Goal: Check status: Check status

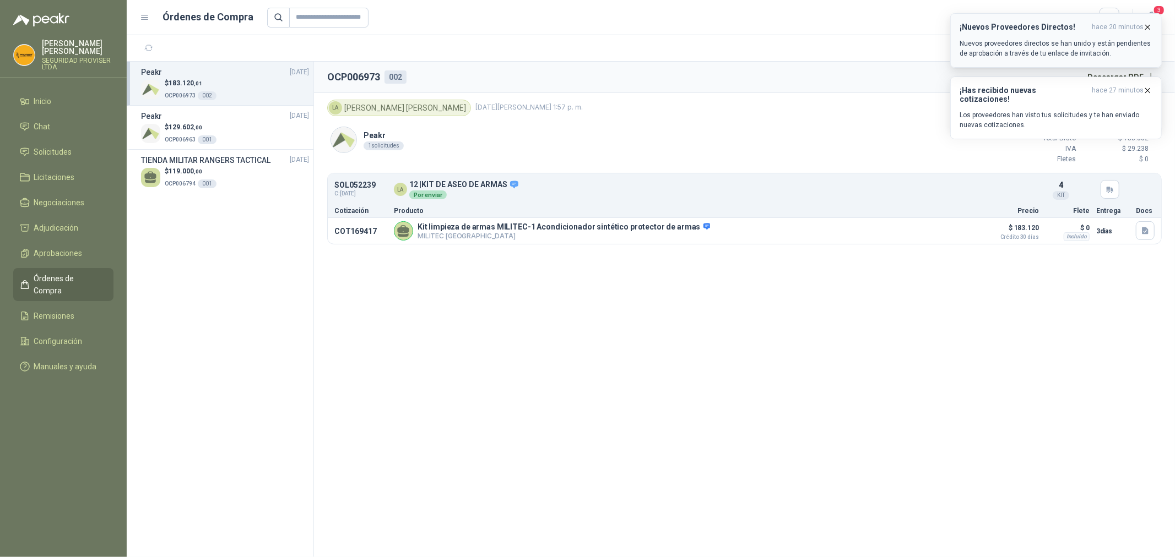
click at [1034, 51] on p "Nuevos proveedores directos se han unido y están pendientes de aprobación a tra…" at bounding box center [1055, 49] width 193 height 20
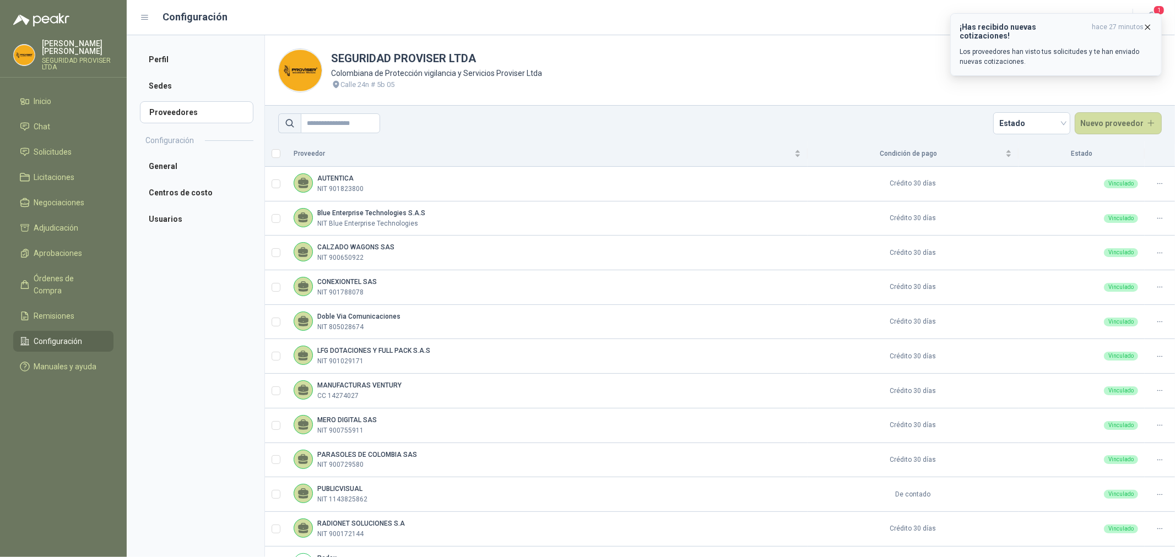
click at [1012, 56] on p "Los proveedores han visto tus solicitudes y te han enviado nuevas cotizaciones." at bounding box center [1055, 57] width 193 height 20
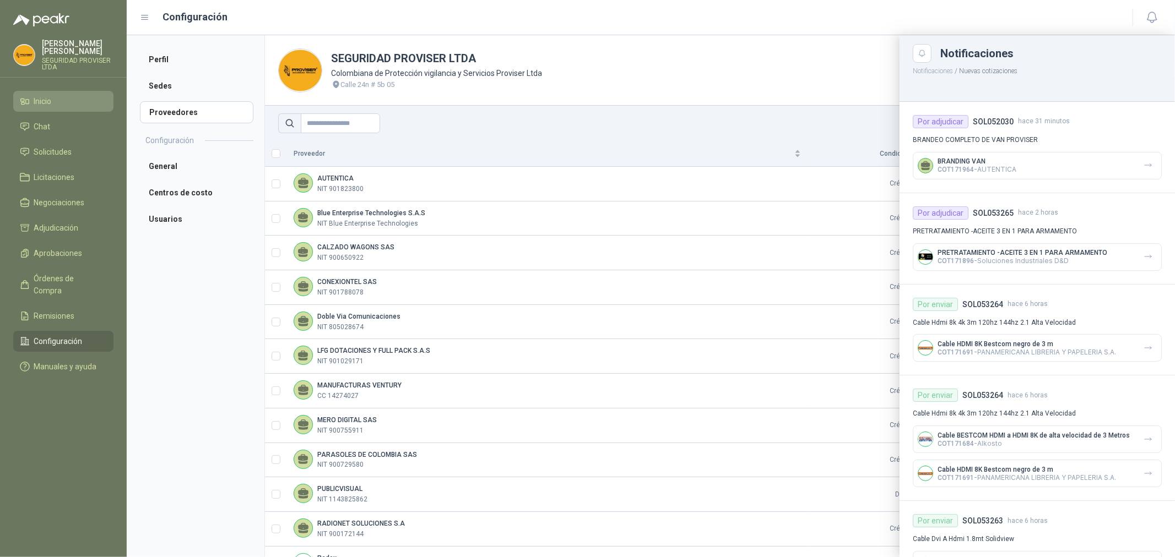
click at [59, 105] on li "Inicio" at bounding box center [63, 101] width 87 height 12
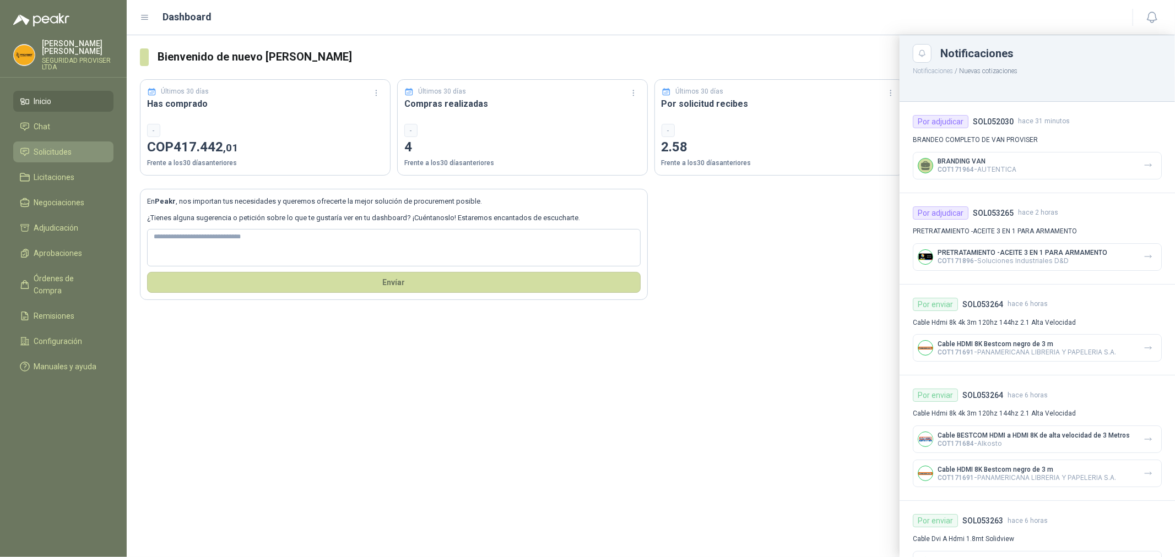
click at [70, 155] on span "Solicitudes" at bounding box center [53, 152] width 38 height 12
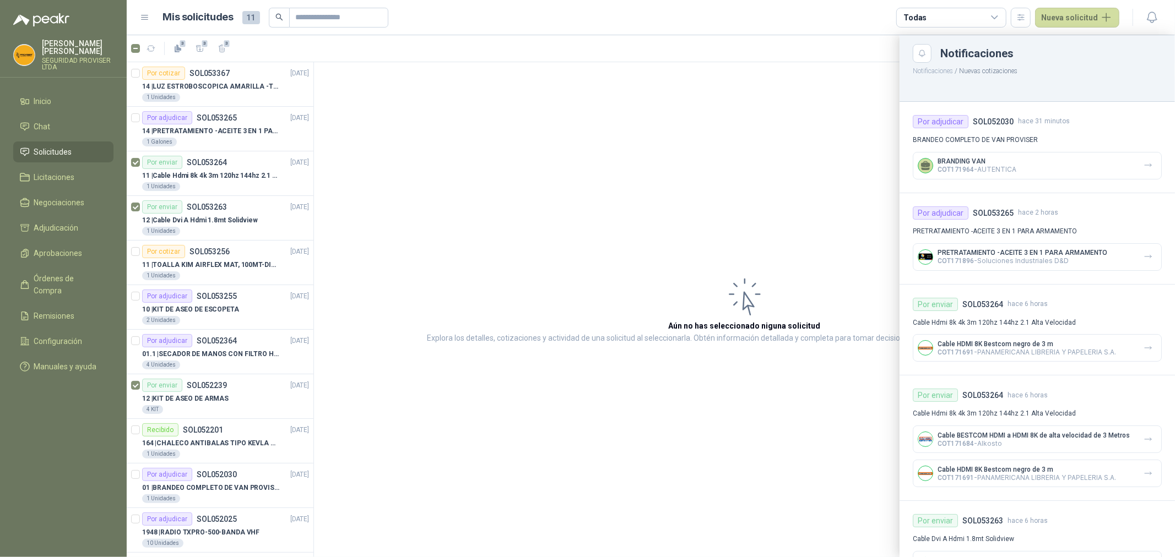
click at [222, 135] on div at bounding box center [651, 296] width 1048 height 522
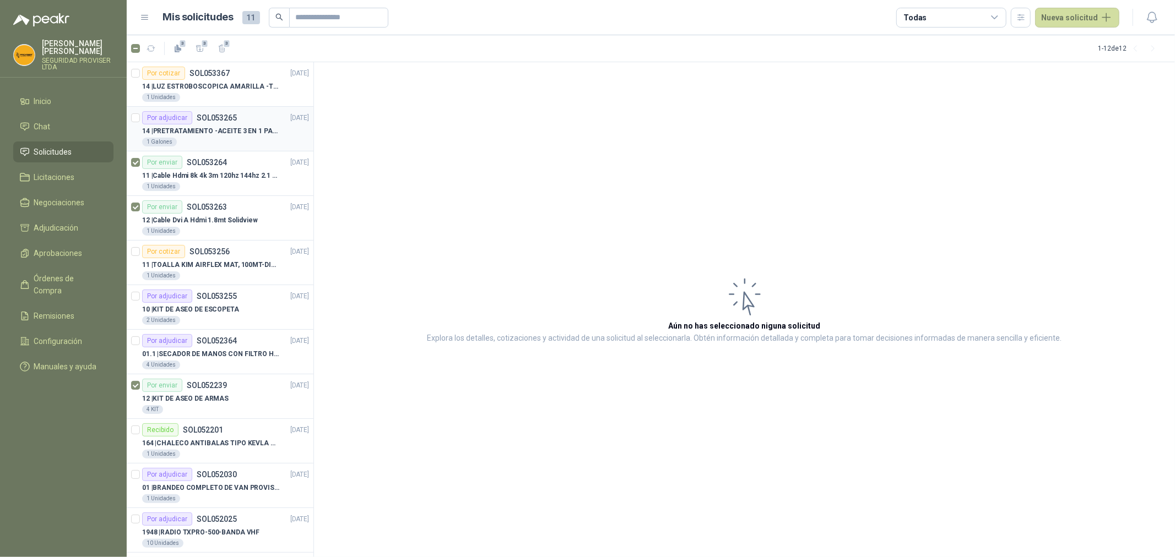
click at [244, 135] on p "14 | PRETRATAMIENTO -ACEITE 3 EN 1 PARA ARMAMENTO" at bounding box center [210, 131] width 137 height 10
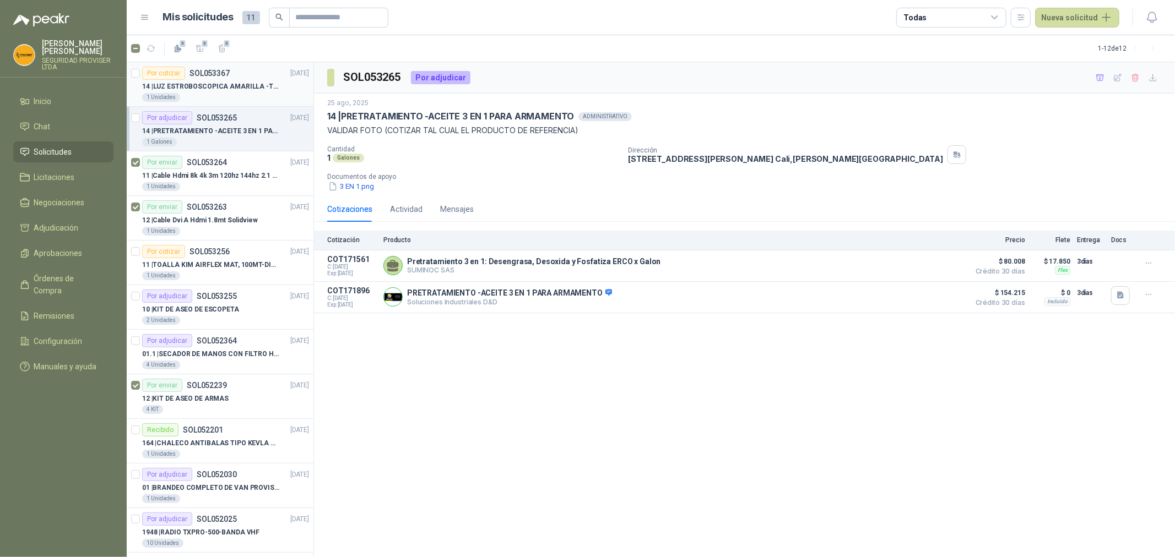
click at [234, 93] on div "1 Unidades" at bounding box center [225, 97] width 167 height 9
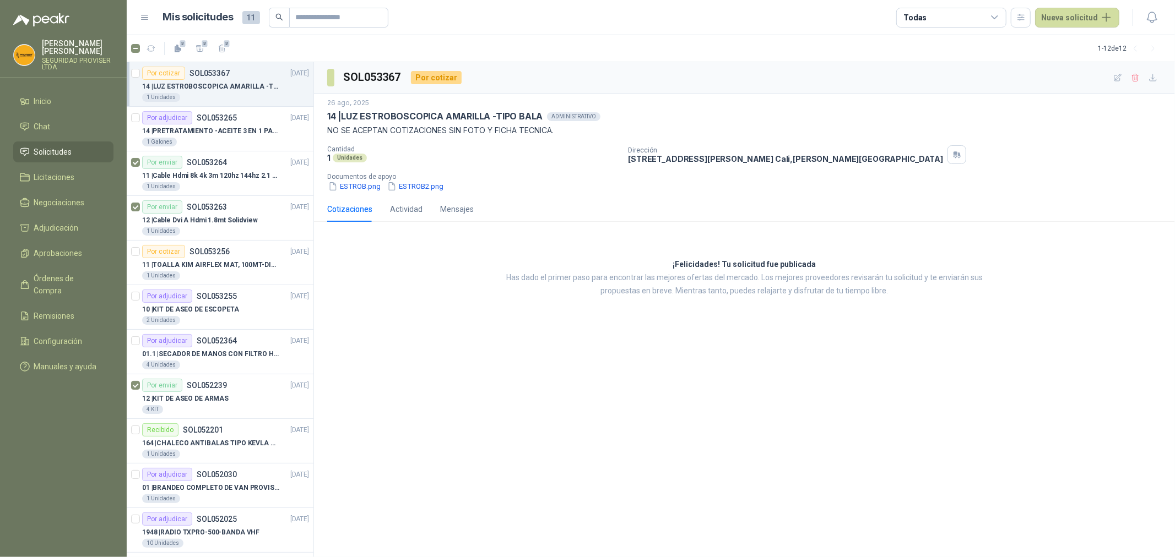
click at [234, 93] on div "1 Unidades" at bounding box center [225, 97] width 167 height 9
click at [247, 320] on div "2 Unidades" at bounding box center [225, 320] width 167 height 9
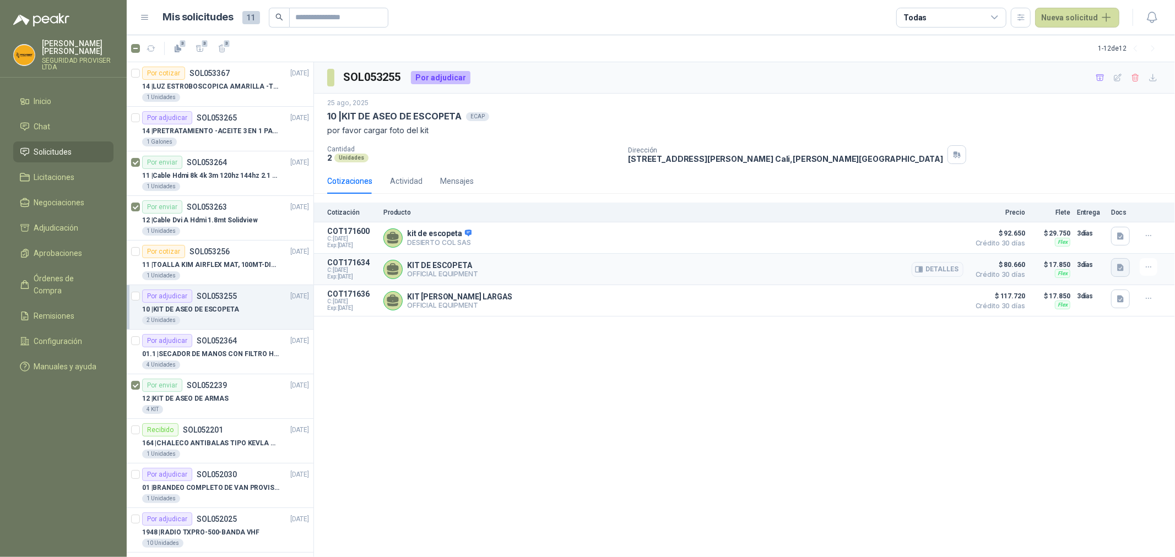
click at [1122, 270] on icon "button" at bounding box center [1120, 267] width 7 height 7
click at [1105, 244] on button "image.png" at bounding box center [1098, 244] width 48 height 12
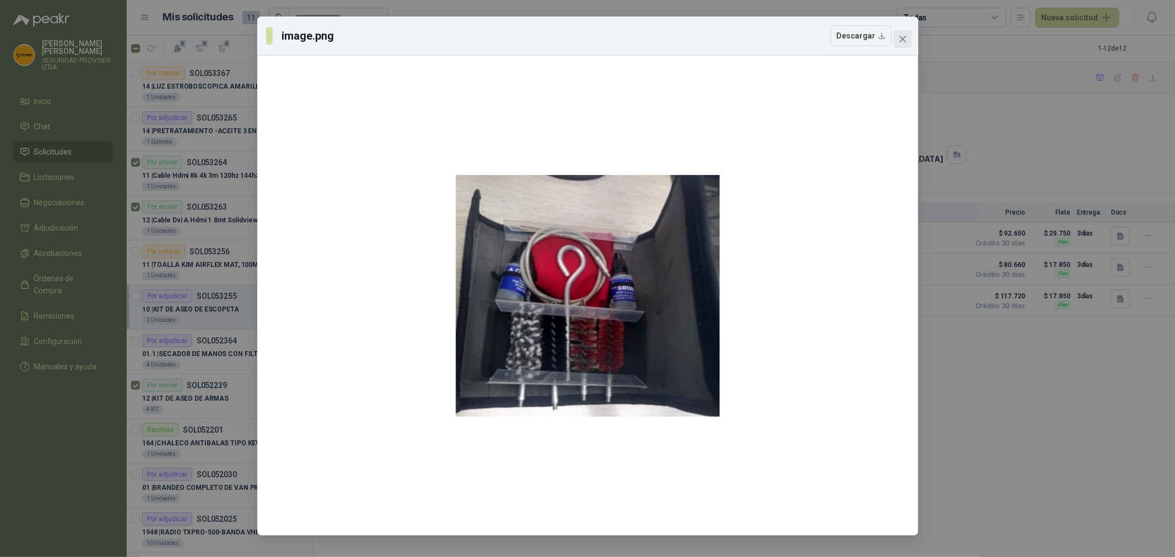
click at [906, 39] on span "Close" at bounding box center [903, 39] width 18 height 9
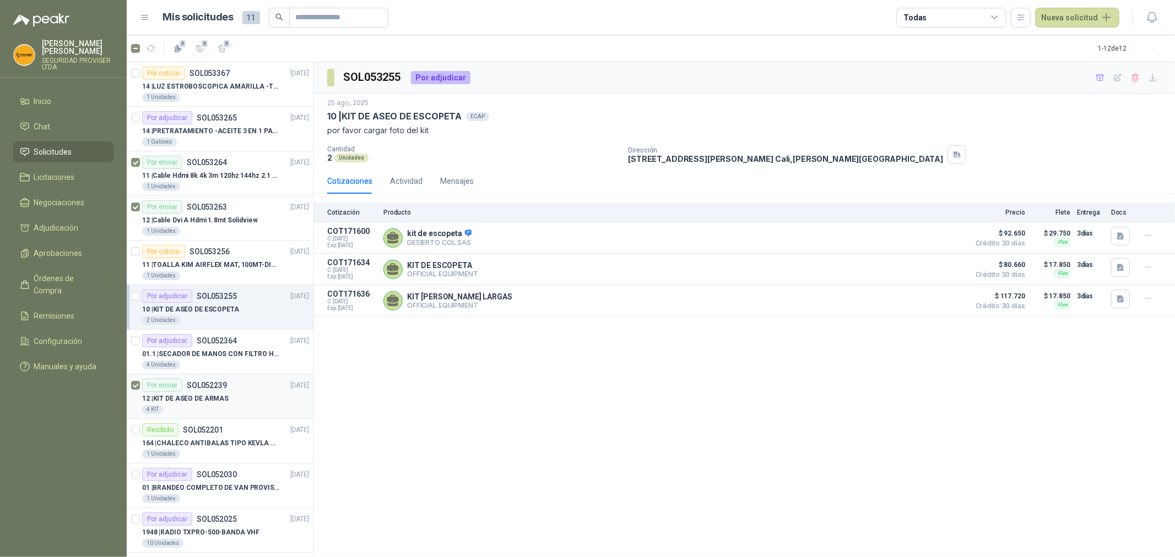
scroll to position [55, 0]
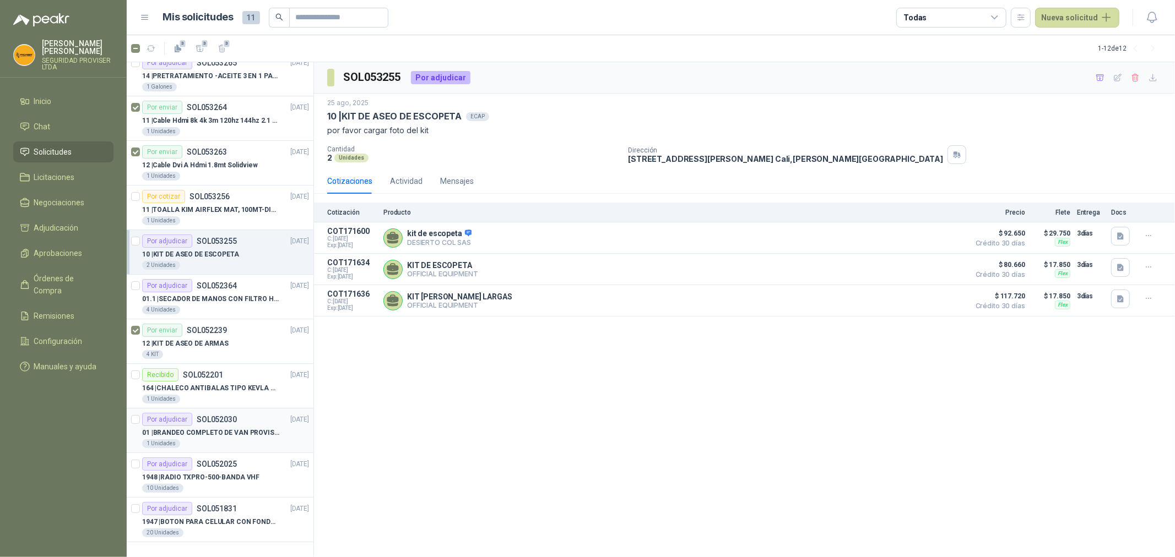
click at [256, 436] on p "01 | BRANDEO COMPLETO DE VAN PROVISER" at bounding box center [210, 433] width 137 height 10
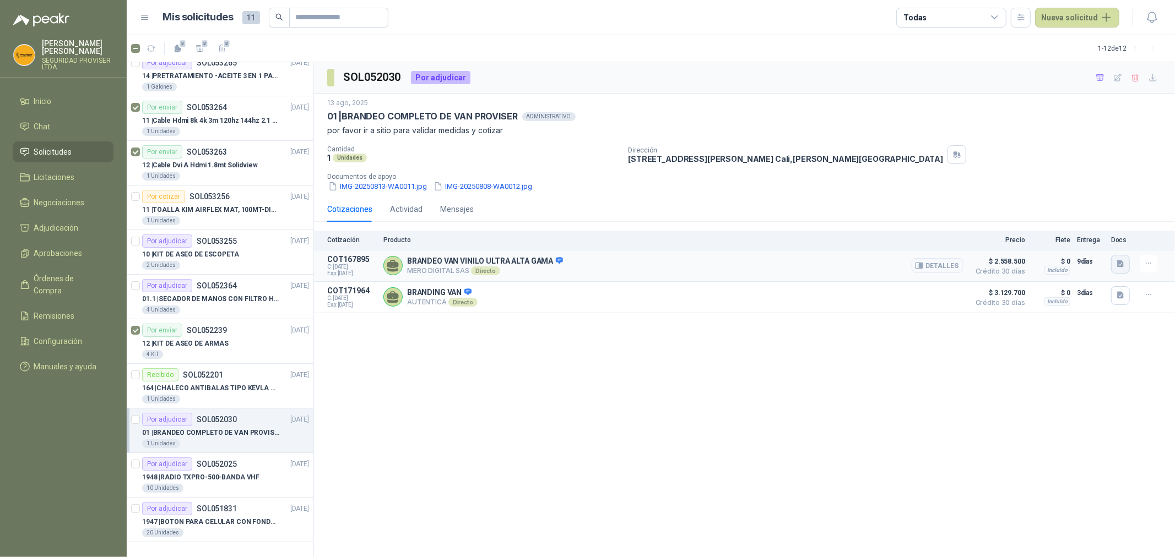
click at [1121, 271] on button "button" at bounding box center [1120, 264] width 19 height 19
click at [1023, 240] on button "Cotizacion proviser 2025 vinilo ultra .pdf" at bounding box center [1051, 241] width 143 height 12
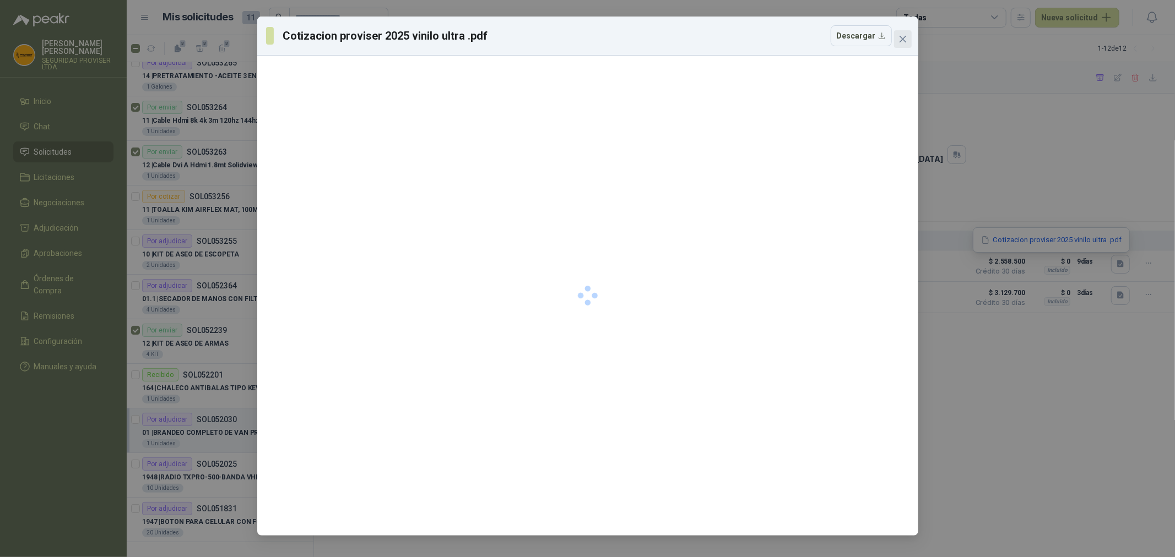
click at [898, 42] on icon "close" at bounding box center [902, 39] width 9 height 9
